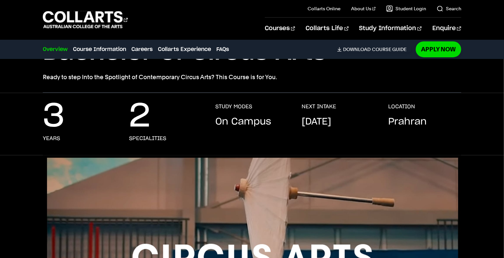
scroll to position [73, 0]
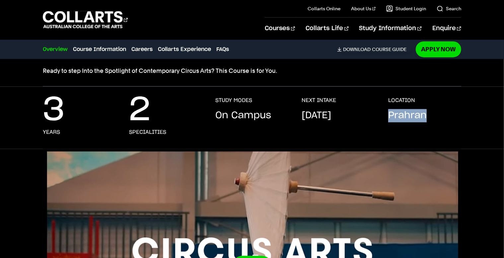
drag, startPoint x: 390, startPoint y: 115, endPoint x: 433, endPoint y: 128, distance: 45.0
click at [433, 128] on div "LOCATION [GEOGRAPHIC_DATA]" at bounding box center [424, 116] width 73 height 38
copy p "Prahran"
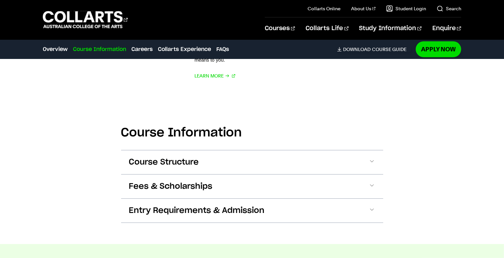
scroll to position [526, 0]
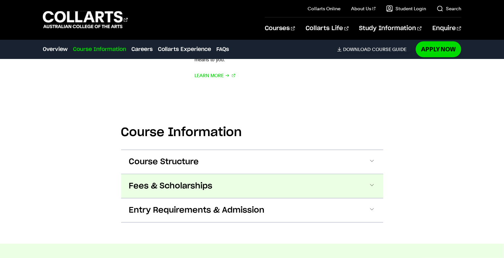
click at [263, 190] on button "Fees & Scholarships" at bounding box center [252, 186] width 262 height 24
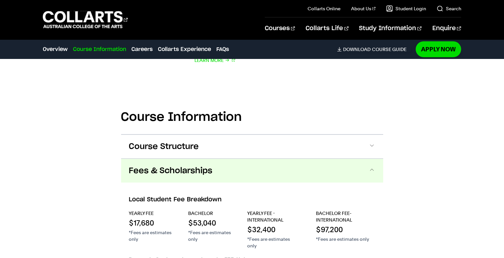
scroll to position [540, 0]
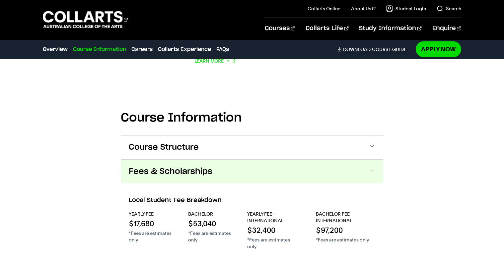
click at [256, 170] on button "Fees & Scholarships" at bounding box center [252, 172] width 262 height 24
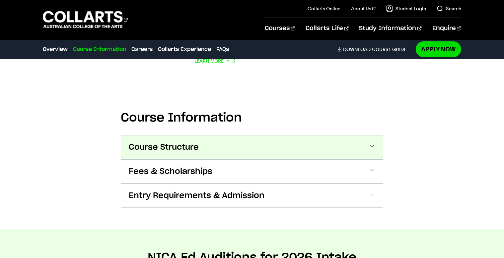
click at [270, 144] on button "Course Structure" at bounding box center [252, 148] width 262 height 24
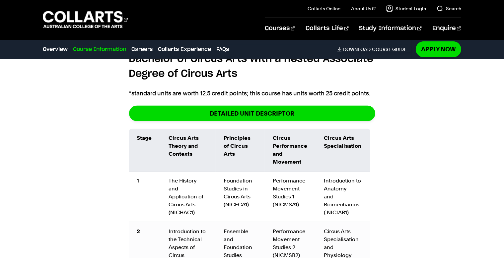
scroll to position [655, 0]
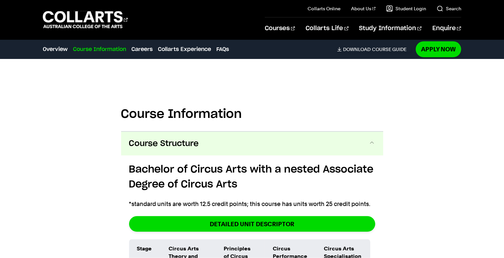
scroll to position [543, 0]
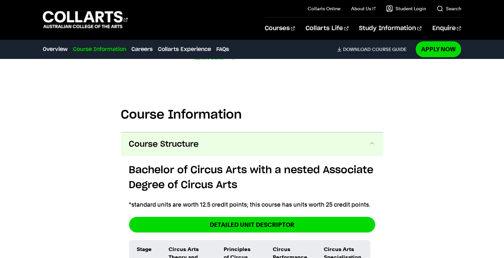
click at [372, 146] on span at bounding box center [371, 144] width 7 height 9
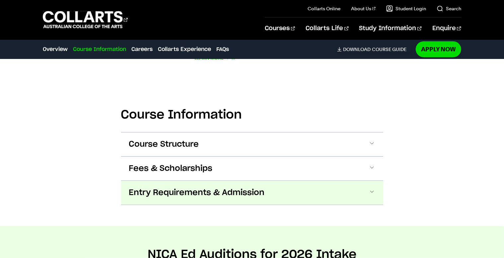
click at [338, 195] on button "Entry Requirements & Admission" at bounding box center [252, 193] width 262 height 24
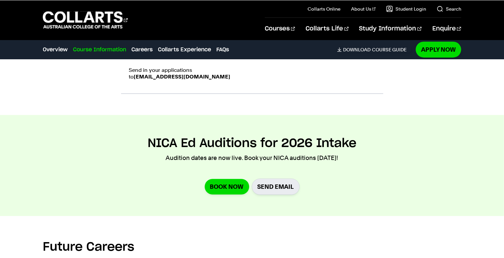
scroll to position [761, 0]
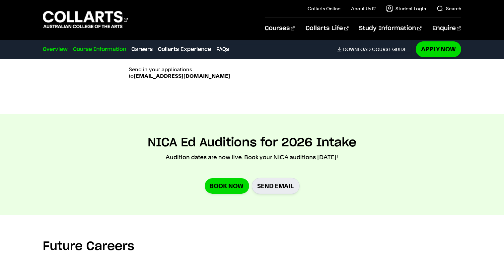
click at [63, 48] on link "Overview" at bounding box center [55, 49] width 25 height 8
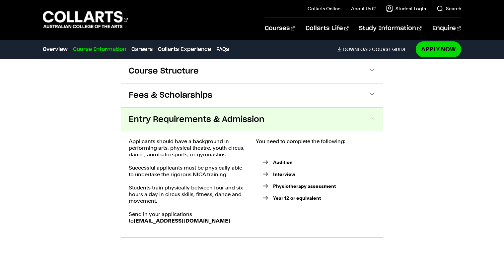
scroll to position [617, 0]
click at [421, 189] on div "Course Information Course Structure Bachelor of Circus Arts with a nested Assoc…" at bounding box center [252, 131] width 504 height 256
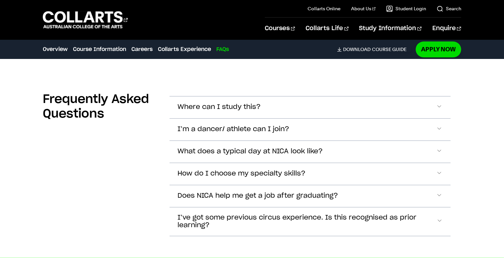
scroll to position [1597, 0]
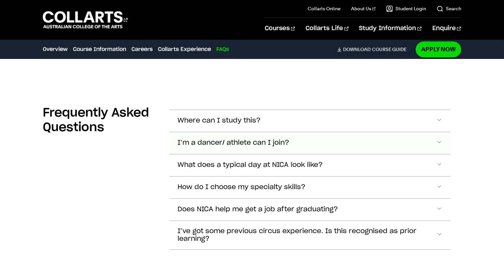
click at [354, 132] on button "I’m a dancer/ athlete can I join?" at bounding box center [309, 121] width 281 height 22
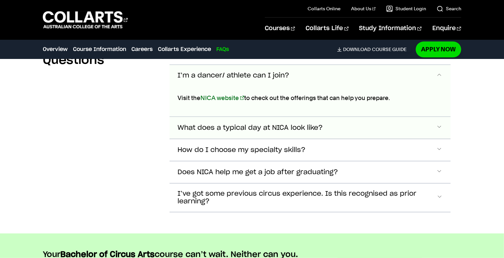
scroll to position [1648, 0]
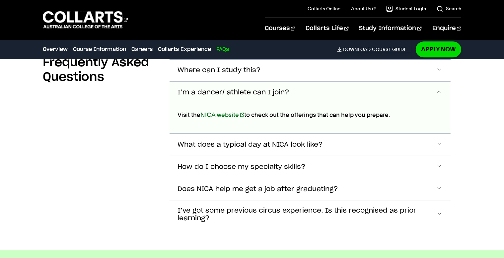
click at [367, 89] on button "I’m a dancer/ athlete can I join?" at bounding box center [309, 93] width 281 height 22
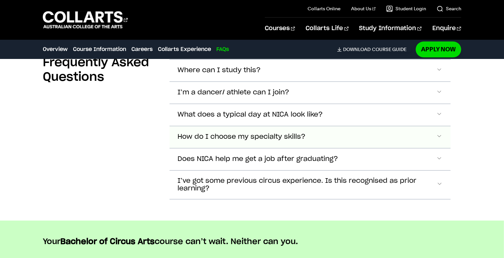
click at [380, 82] on button "How do I choose my specialty skills?" at bounding box center [309, 71] width 281 height 22
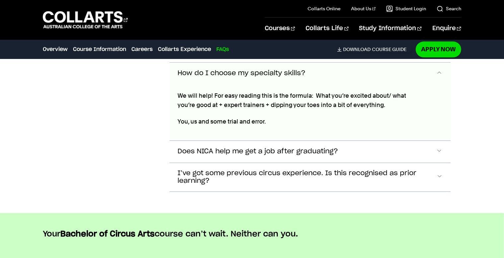
scroll to position [1712, 0]
click at [347, 74] on button "How do I choose my specialty skills?" at bounding box center [309, 73] width 281 height 22
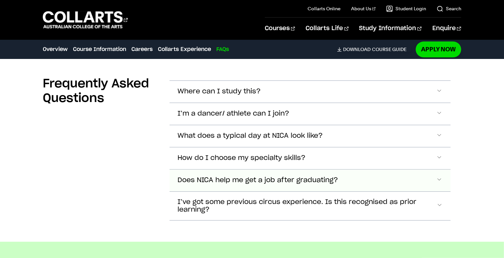
click at [358, 103] on button "Does NICA help me get a job after graduating?" at bounding box center [309, 92] width 281 height 22
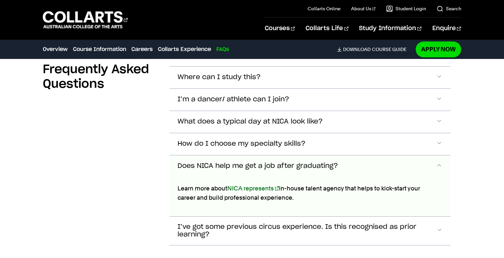
scroll to position [1640, 0]
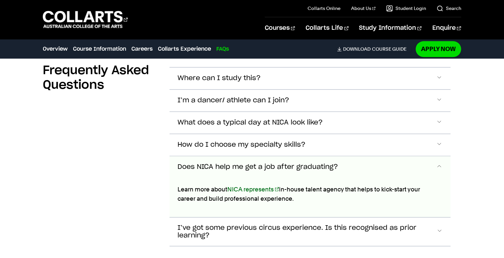
click at [395, 162] on button "Does NICA help me get a job after graduating?" at bounding box center [309, 168] width 281 height 22
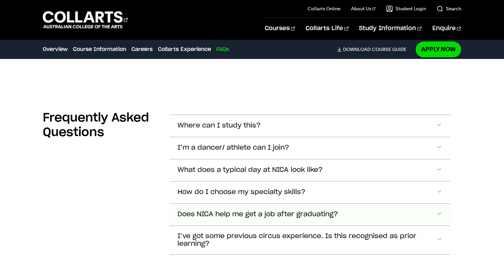
scroll to position [1592, 0]
click at [437, 131] on span "Accordion Section" at bounding box center [439, 126] width 7 height 9
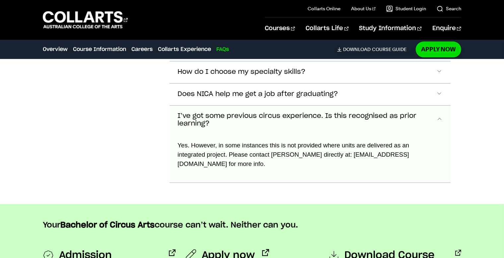
scroll to position [1712, 0]
click at [429, 113] on span "I’ve got some previous circus experience. Is this recognised as prior learning?" at bounding box center [306, 120] width 259 height 15
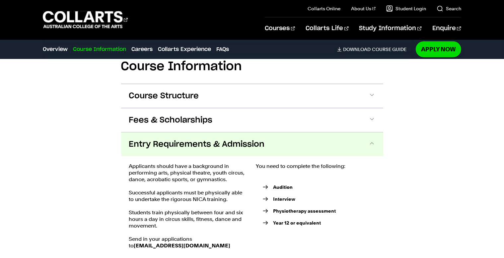
scroll to position [592, 0]
drag, startPoint x: 337, startPoint y: 211, endPoint x: 274, endPoint y: 212, distance: 63.3
click at [274, 212] on li "Physiotherapy assessment" at bounding box center [319, 211] width 112 height 7
copy strong "Physiotherapy assessment"
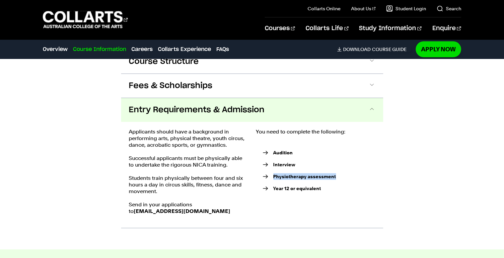
scroll to position [626, 0]
click at [451, 221] on div "Course Information Course Structure Bachelor of Circus Arts with a nested Assoc…" at bounding box center [252, 121] width 504 height 256
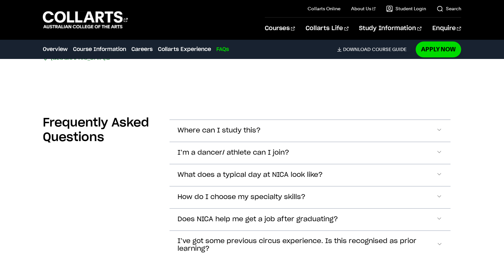
scroll to position [1587, 0]
click at [330, 124] on button "Where can I study this?" at bounding box center [309, 131] width 281 height 22
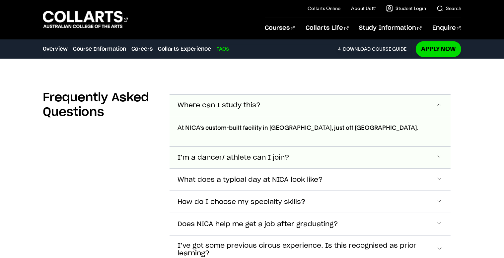
scroll to position [1612, 0]
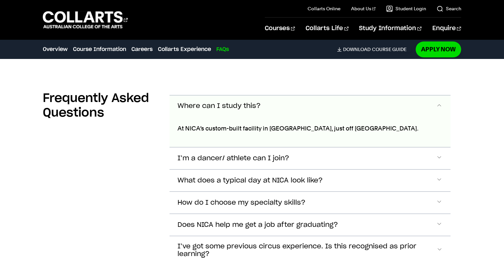
click at [322, 99] on button "Where can I study this?" at bounding box center [309, 107] width 281 height 22
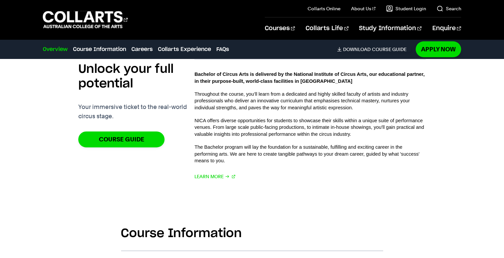
scroll to position [424, 0]
